Goal: Information Seeking & Learning: Learn about a topic

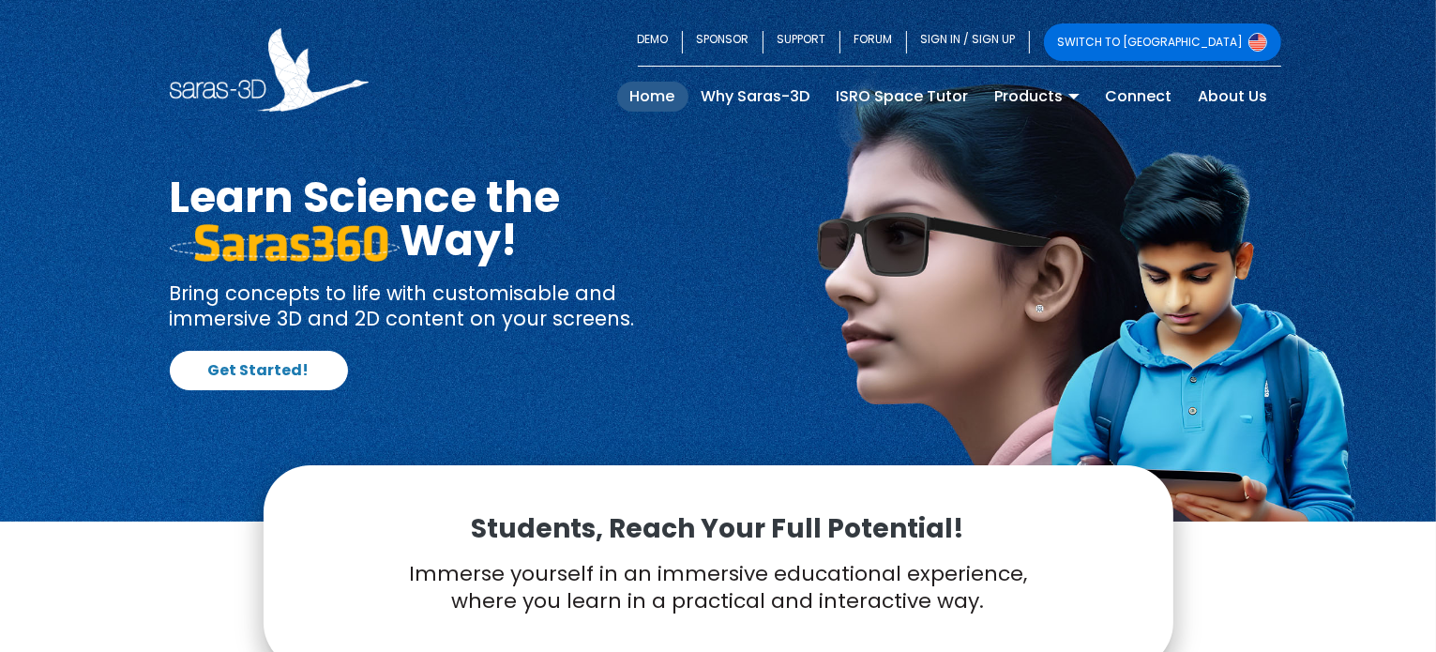
drag, startPoint x: 0, startPoint y: 0, endPoint x: 758, endPoint y: 79, distance: 761.9
click at [758, 79] on div "SWITCH TO USA DEMO SPONSOR SUPPORT FORUM SIGN IN / SIGN UP SWITCH TO USA Home (…" at bounding box center [718, 69] width 1125 height 93
click at [755, 93] on link "Why Saras-3D" at bounding box center [755, 97] width 135 height 30
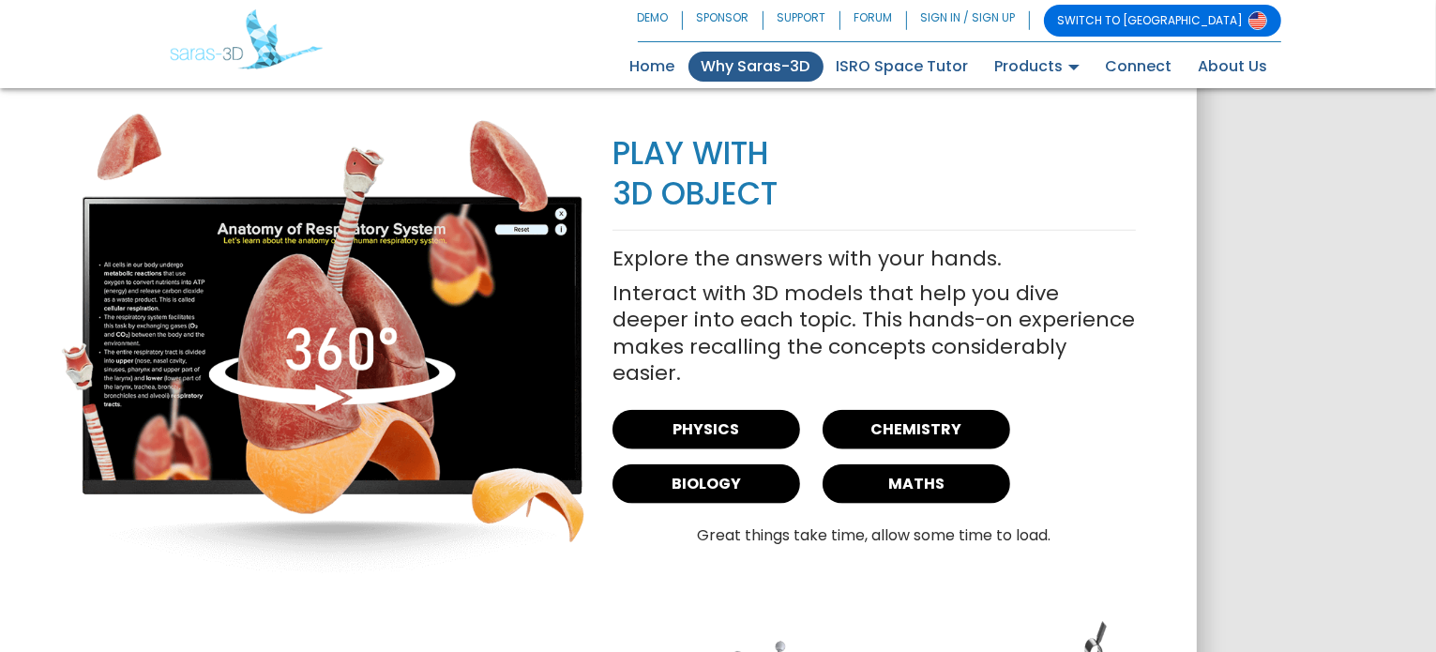
scroll to position [2245, 0]
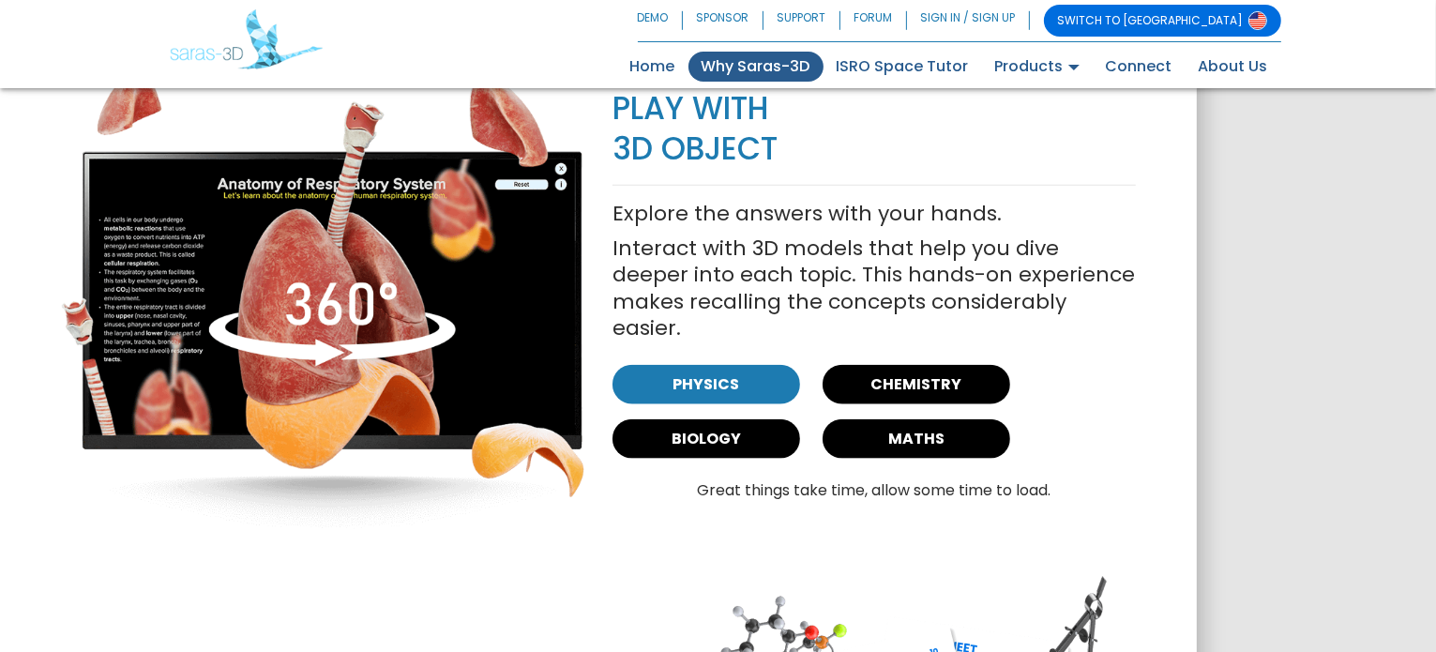
click at [679, 370] on link "PHYSICS" at bounding box center [706, 384] width 188 height 39
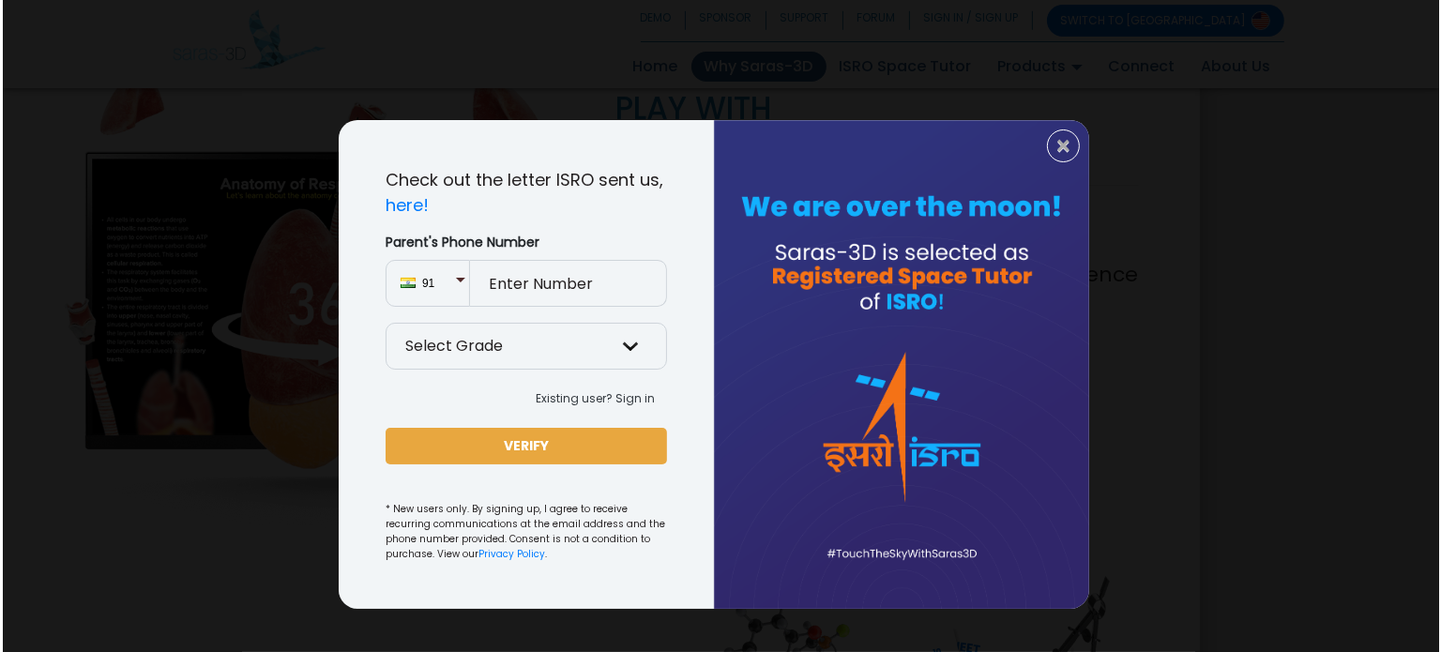
scroll to position [2246, 0]
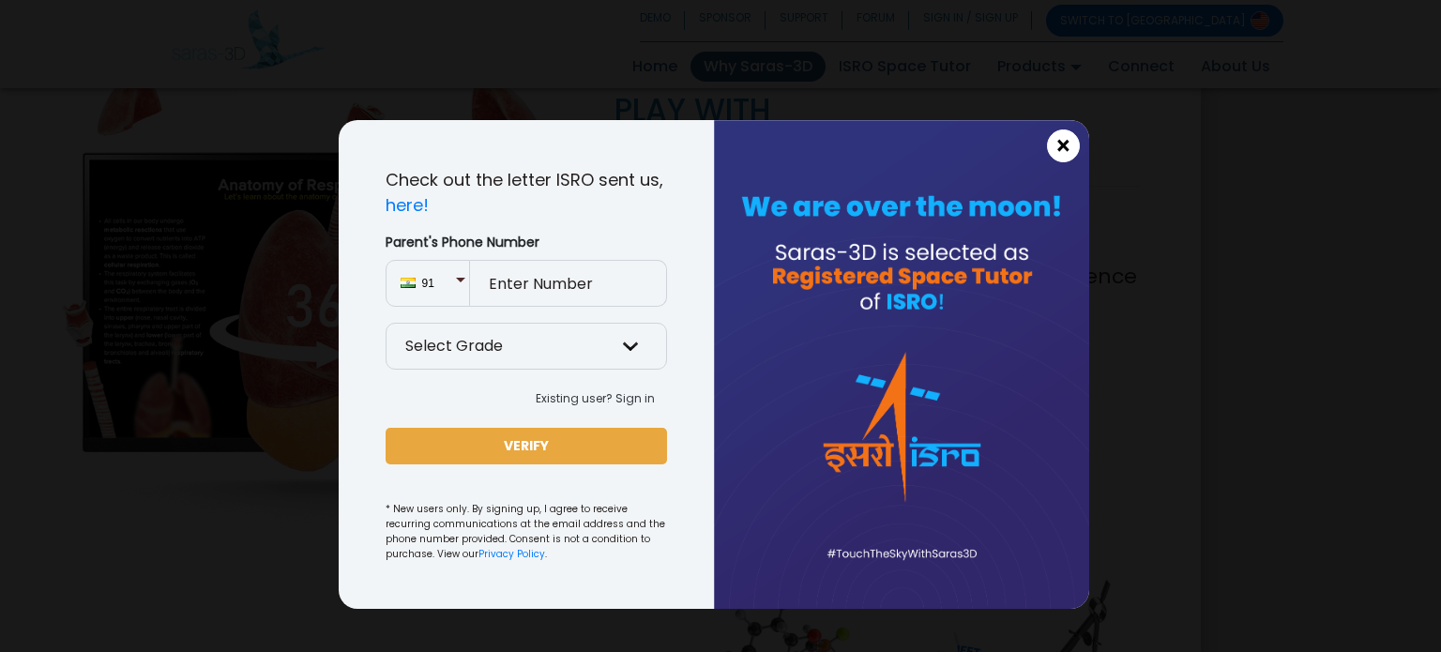
click at [1065, 159] on span "×" at bounding box center [1063, 146] width 16 height 24
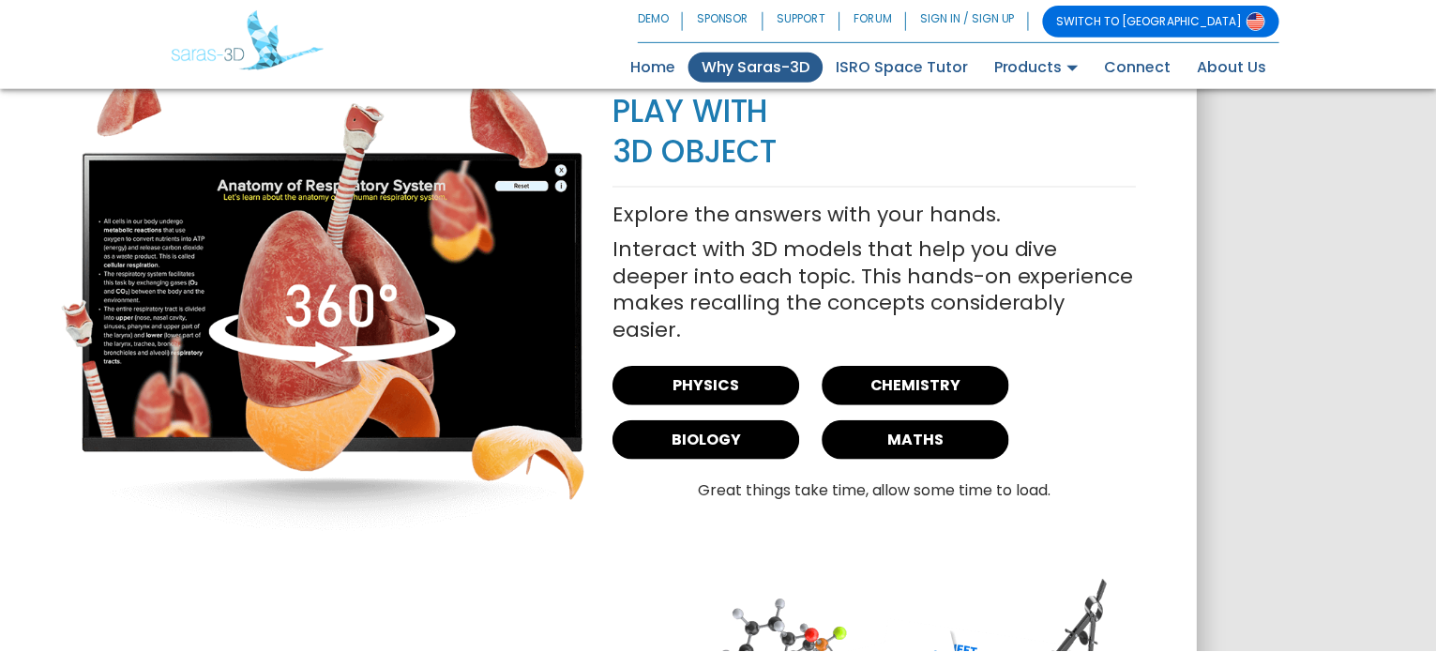
scroll to position [2245, 0]
